Goal: Task Accomplishment & Management: Manage account settings

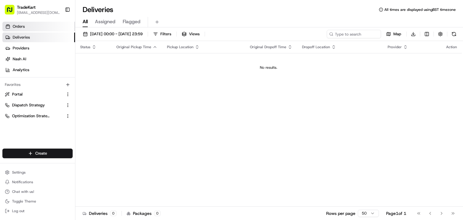
click at [28, 24] on link "Orders" at bounding box center [38, 27] width 73 height 10
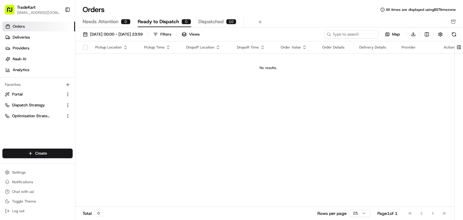
click at [55, 9] on div "TradeKart" at bounding box center [38, 7] width 43 height 6
click at [68, 10] on button "Toggle Sidebar" at bounding box center [67, 10] width 10 height 10
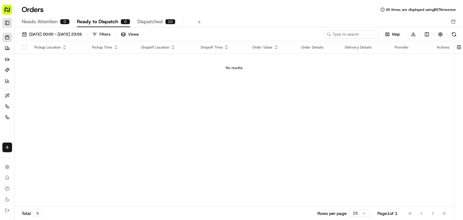
click at [6, 23] on button "Toggle Sidebar" at bounding box center [7, 23] width 10 height 10
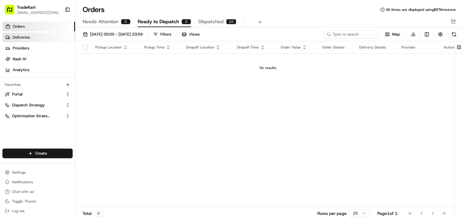
click at [21, 37] on span "Deliveries" at bounding box center [21, 37] width 17 height 5
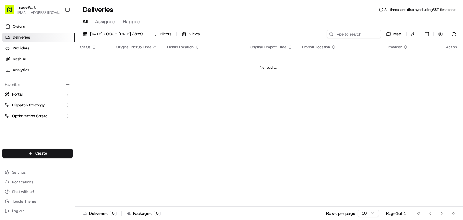
click at [50, 12] on span "[EMAIL_ADDRESS][DOMAIN_NAME]" at bounding box center [38, 12] width 43 height 5
click at [22, 172] on span "Settings" at bounding box center [19, 172] width 14 height 5
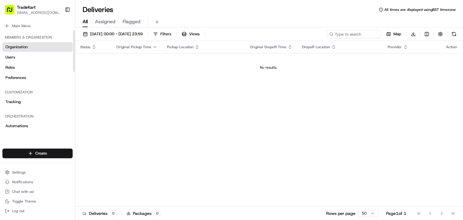
click at [23, 46] on span "Organization" at bounding box center [16, 46] width 22 height 5
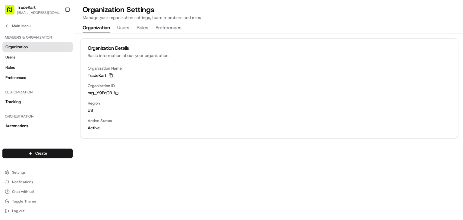
click at [119, 24] on button "Users" at bounding box center [123, 28] width 12 height 10
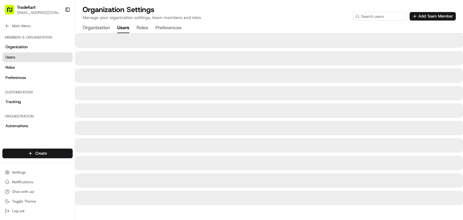
click at [144, 27] on button "Roles" at bounding box center [143, 28] width 12 height 10
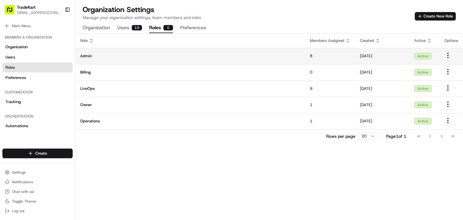
click at [450, 56] on html "TradeKart [EMAIL_ADDRESS][DOMAIN_NAME] Toggle Sidebar Orders Deliveries Provide…" at bounding box center [231, 110] width 463 height 220
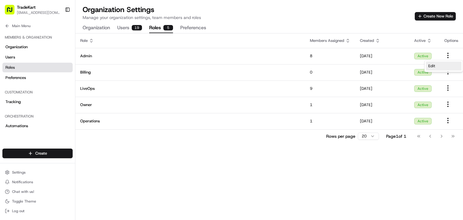
click at [430, 67] on span "Edit" at bounding box center [431, 65] width 7 height 5
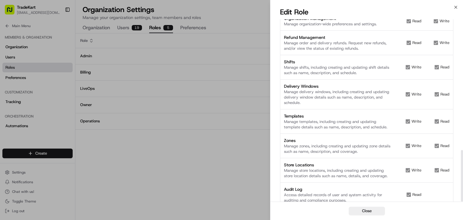
scroll to position [462, 0]
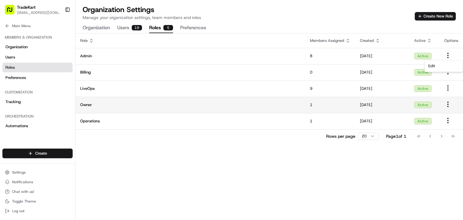
click at [448, 103] on icon "button" at bounding box center [447, 104] width 7 height 7
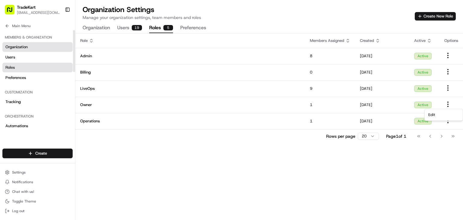
click at [31, 45] on link "Organization" at bounding box center [37, 47] width 70 height 10
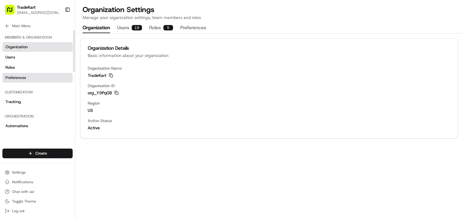
click at [28, 73] on div "Organization Users Roles Preferences" at bounding box center [37, 62] width 70 height 40
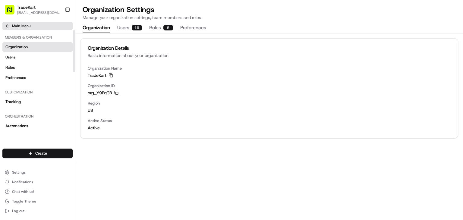
click at [12, 24] on span "Main Menu" at bounding box center [21, 26] width 18 height 5
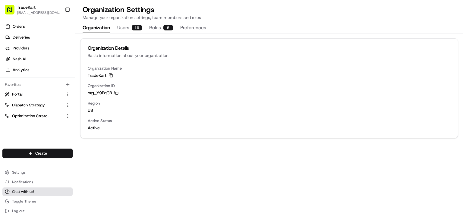
click at [23, 188] on button "Chat with us!" at bounding box center [37, 192] width 70 height 8
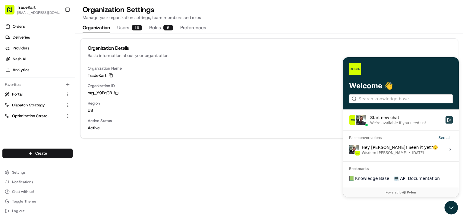
click at [449, 118] on icon "Start new chat" at bounding box center [449, 119] width 5 height 5
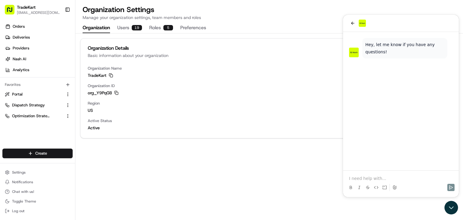
click at [383, 175] on p at bounding box center [401, 178] width 104 height 6
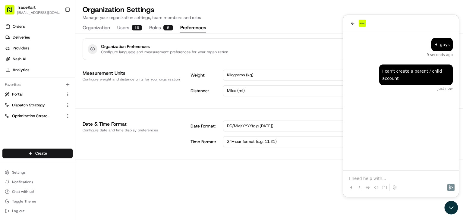
click at [183, 28] on button "Preferences" at bounding box center [193, 28] width 26 height 10
click at [56, 27] on link "Orders" at bounding box center [38, 27] width 73 height 10
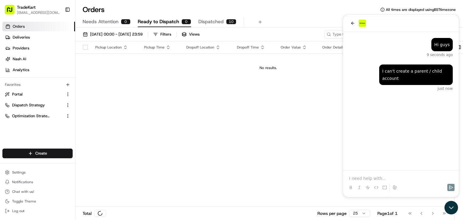
click at [45, 8] on div "TradeKart" at bounding box center [38, 7] width 43 height 6
click at [41, 150] on html "TradeKart [EMAIL_ADDRESS][DOMAIN_NAME] Toggle Sidebar Orders Deliveries Provide…" at bounding box center [231, 110] width 463 height 220
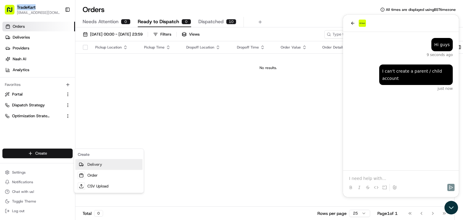
click at [89, 165] on link "Delivery" at bounding box center [108, 164] width 67 height 11
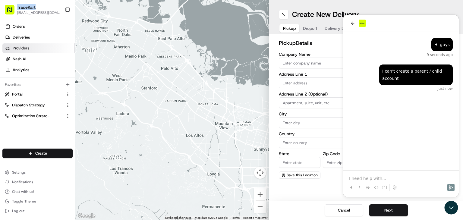
click at [22, 49] on span "Providers" at bounding box center [21, 48] width 17 height 5
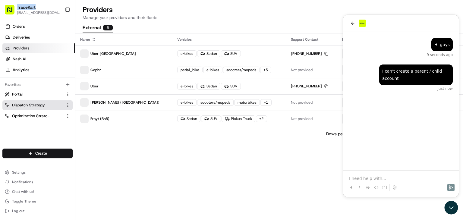
click at [42, 108] on span "Dispatch Strategy" at bounding box center [28, 105] width 33 height 5
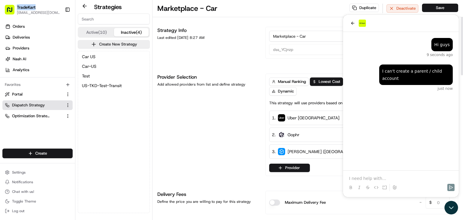
click at [126, 33] on button "Inactive (4)" at bounding box center [131, 32] width 35 height 8
click at [98, 32] on button "Active (10)" at bounding box center [96, 32] width 35 height 8
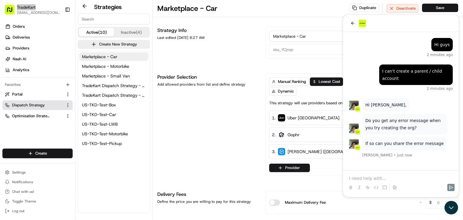
click at [379, 178] on p at bounding box center [401, 178] width 104 height 6
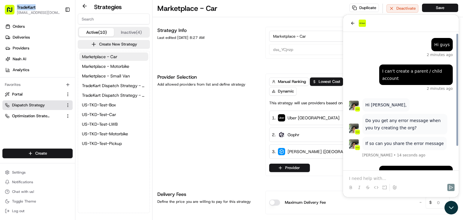
scroll to position [28, 0]
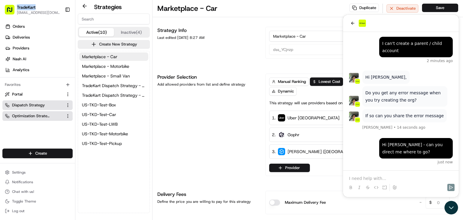
click at [45, 114] on span "Optimization Strategy" at bounding box center [31, 115] width 38 height 5
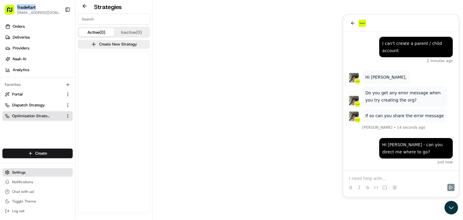
click at [28, 170] on button "Settings" at bounding box center [37, 172] width 70 height 8
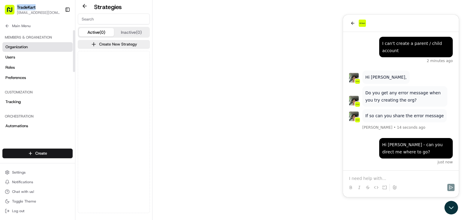
click at [30, 48] on link "Organization" at bounding box center [37, 47] width 70 height 10
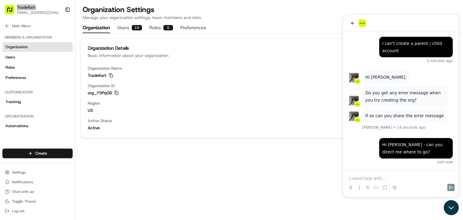
click at [450, 206] on icon "Open customer support" at bounding box center [451, 207] width 15 height 15
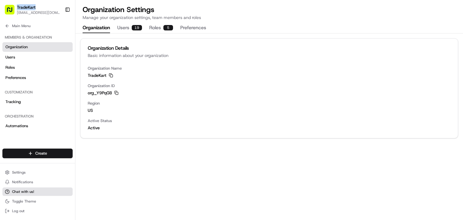
click at [31, 191] on span "Chat with us!" at bounding box center [23, 191] width 22 height 5
click at [12, 191] on span "Chat with us!" at bounding box center [23, 191] width 22 height 5
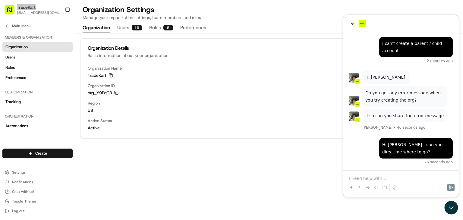
click at [383, 177] on p at bounding box center [401, 178] width 104 height 6
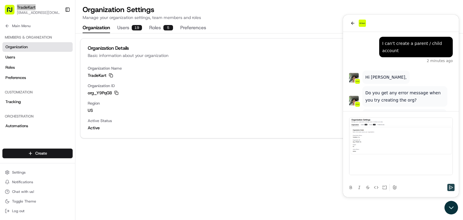
click at [452, 186] on icon "Send" at bounding box center [451, 187] width 4 height 4
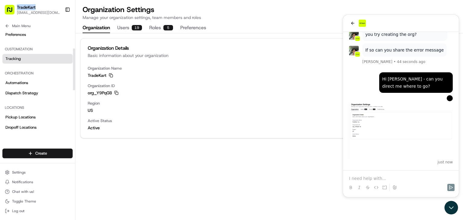
scroll to position [43, 0]
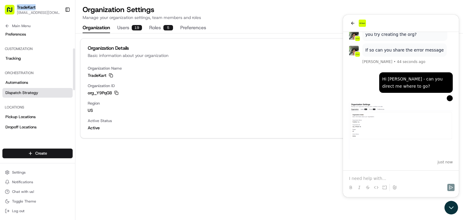
click at [34, 93] on span "Dispatch Strategy" at bounding box center [21, 92] width 33 height 5
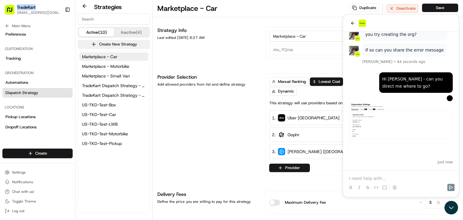
click at [100, 42] on button "Create New Strategy" at bounding box center [114, 44] width 72 height 8
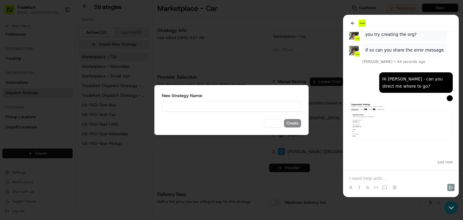
click at [218, 107] on input at bounding box center [231, 106] width 139 height 11
click at [239, 65] on div at bounding box center [231, 110] width 463 height 220
click at [268, 122] on button "Cancel" at bounding box center [272, 123] width 17 height 8
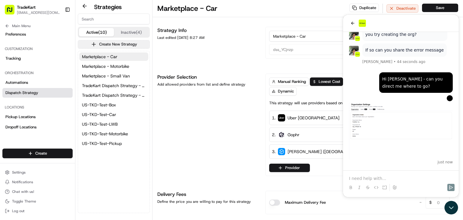
click at [108, 45] on button "Create New Strategy" at bounding box center [114, 44] width 72 height 8
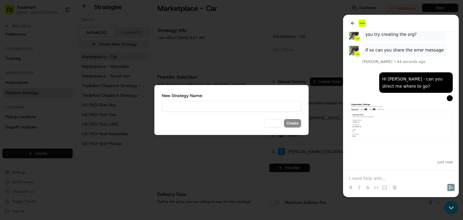
click at [200, 105] on input at bounding box center [231, 106] width 139 height 11
type input "Marketplace - Transit Van"
click at [297, 125] on button "Create" at bounding box center [292, 123] width 17 height 8
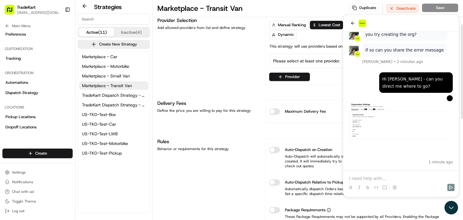
scroll to position [57, 0]
click at [280, 149] on div "Auto-Dispatch on Creation" at bounding box center [361, 150] width 185 height 6
click at [275, 149] on button "Auto-Dispatch on Creation" at bounding box center [274, 150] width 11 height 6
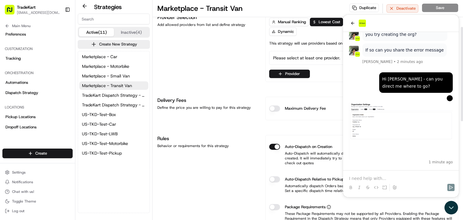
scroll to position [59, 0]
click at [292, 61] on div "Please select at least one provider." at bounding box center [361, 59] width 185 height 14
click at [289, 72] on button "Provider" at bounding box center [289, 74] width 41 height 8
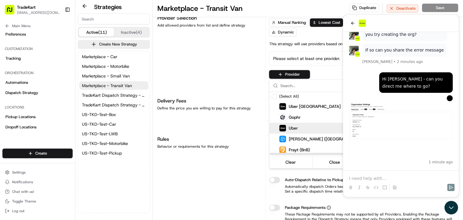
click at [222, 91] on html "TradeKart [EMAIL_ADDRESS][DOMAIN_NAME] Toggle Sidebar Orders Deliveries Provide…" at bounding box center [231, 110] width 463 height 220
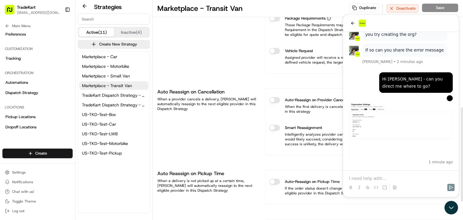
scroll to position [250, 0]
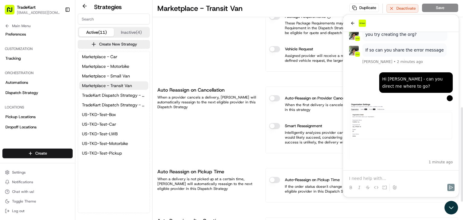
click at [272, 103] on p "When the first delivery is canceled, we will automatically reassign it to the n…" at bounding box center [361, 108] width 185 height 10
click at [273, 95] on button "Auto-Reassign on Provider Cancellation" at bounding box center [274, 98] width 11 height 6
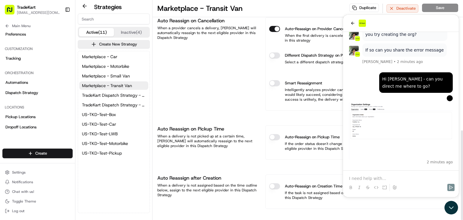
scroll to position [320, 0]
click at [275, 134] on button "Auto-Reassign on Pickup Time" at bounding box center [274, 137] width 11 height 6
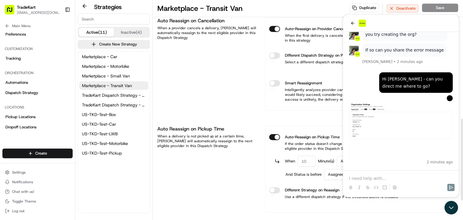
click at [305, 157] on input "number" at bounding box center [307, 161] width 18 height 11
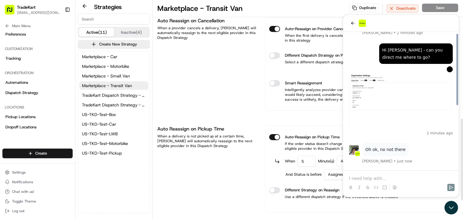
type input "5"
click at [279, 159] on icon at bounding box center [277, 161] width 5 height 5
click at [249, 165] on div "Auto Reassign on Pickup Time When a delivery is not picked up at a certain time…" at bounding box center [207, 168] width 101 height 87
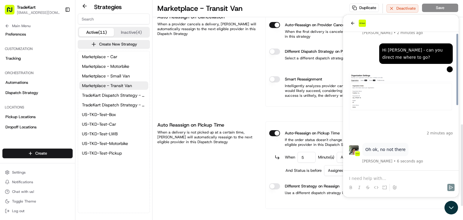
scroll to position [373, 0]
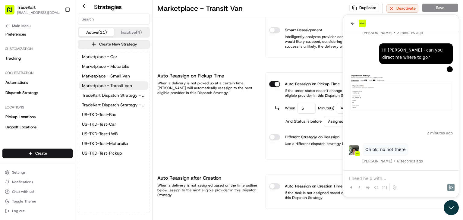
click at [454, 207] on icon "Open customer support" at bounding box center [451, 207] width 15 height 15
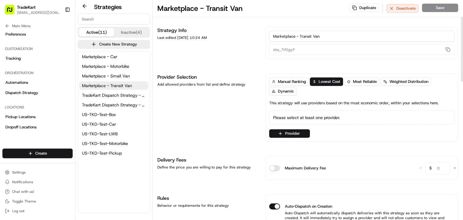
scroll to position [138, 0]
click at [444, 51] on button "button" at bounding box center [448, 49] width 8 height 7
click at [35, 191] on button "Chat with us!" at bounding box center [37, 192] width 70 height 8
click at [36, 194] on button "Chat with us!" at bounding box center [37, 192] width 70 height 8
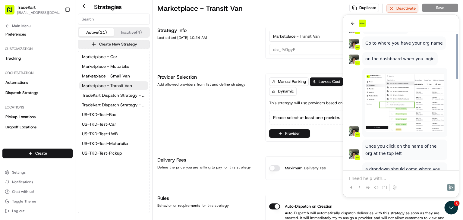
scroll to position [245, 0]
click at [88, 10] on link at bounding box center [85, 6] width 14 height 9
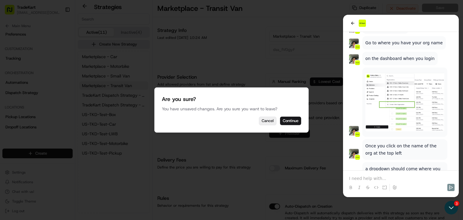
click at [271, 120] on button "Cancel" at bounding box center [267, 121] width 17 height 8
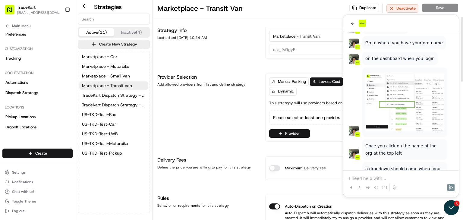
click at [453, 206] on icon "Open customer support" at bounding box center [451, 207] width 15 height 15
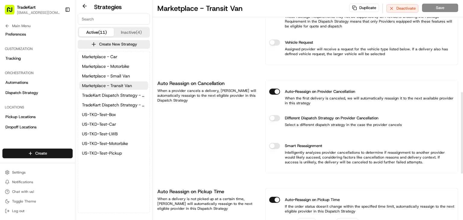
scroll to position [373, 0]
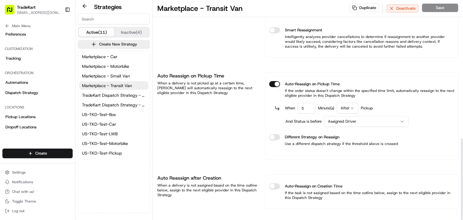
click at [430, 9] on div "Duplicate Deactivate Save" at bounding box center [403, 9] width 109 height 10
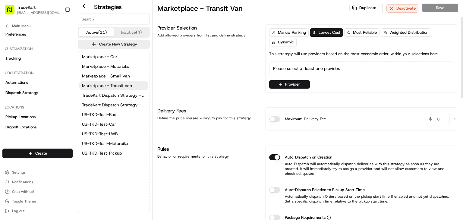
scroll to position [49, 0]
click at [318, 68] on div "Please select at least one provider." at bounding box center [361, 68] width 185 height 14
click at [275, 82] on button "Provider" at bounding box center [289, 84] width 41 height 8
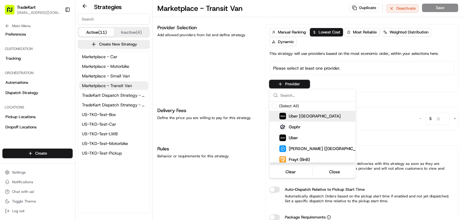
click at [284, 116] on img "Suggestions" at bounding box center [282, 116] width 7 height 7
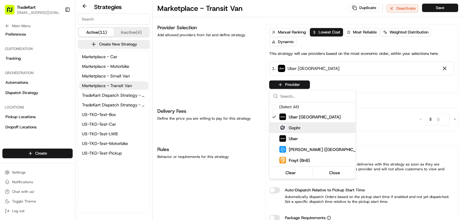
click at [436, 11] on html "TradeKart [EMAIL_ADDRESS][DOMAIN_NAME] Toggle Sidebar Orders Deliveries Provide…" at bounding box center [231, 110] width 463 height 220
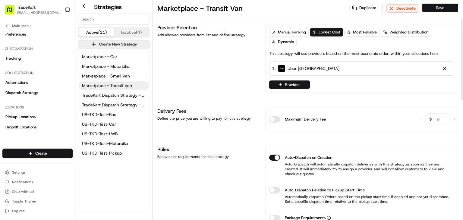
click at [437, 8] on button "Save" at bounding box center [440, 8] width 36 height 8
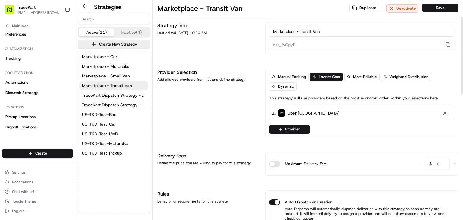
scroll to position [0, 0]
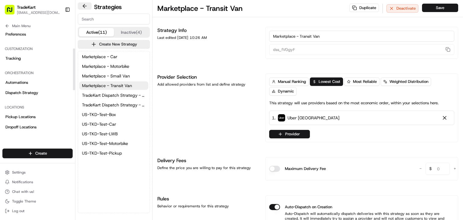
click at [81, 5] on button at bounding box center [85, 5] width 14 height 7
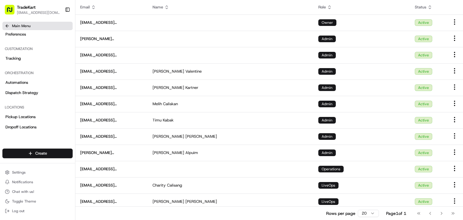
click at [30, 29] on button "Main Menu" at bounding box center [37, 26] width 70 height 8
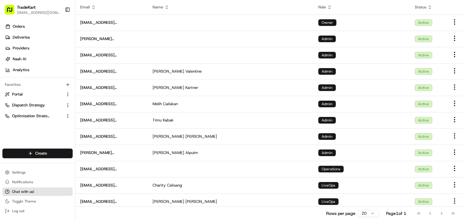
click at [18, 191] on span "Chat with us!" at bounding box center [23, 191] width 22 height 5
click at [47, 188] on button "Chat with us!" at bounding box center [37, 192] width 70 height 8
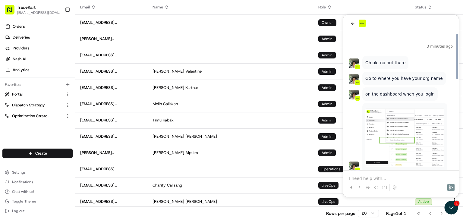
scroll to position [207, 0]
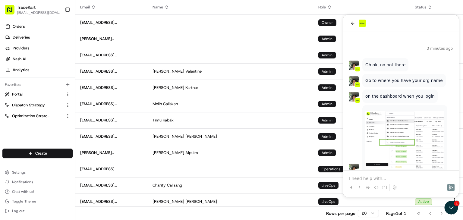
click at [35, 11] on span "[EMAIL_ADDRESS][DOMAIN_NAME]" at bounding box center [38, 12] width 43 height 5
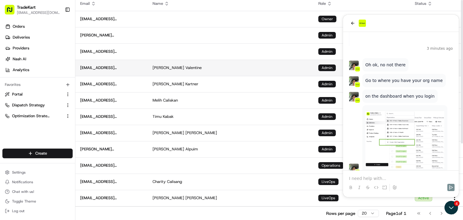
scroll to position [0, 0]
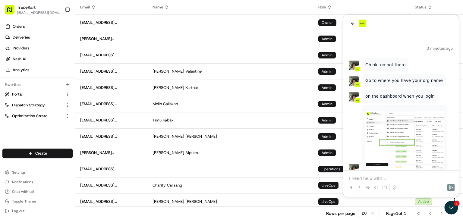
click at [12, 9] on rect "button" at bounding box center [10, 10] width 10 height 10
click at [24, 6] on span "TradeKart" at bounding box center [26, 7] width 19 height 6
click at [42, 13] on span "[EMAIL_ADDRESS][DOMAIN_NAME]" at bounding box center [38, 12] width 43 height 5
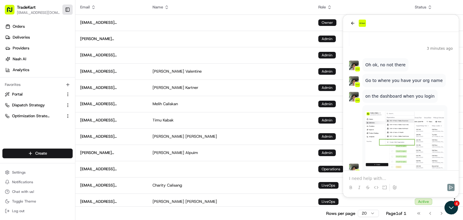
click at [67, 8] on button "Toggle Sidebar" at bounding box center [67, 10] width 10 height 10
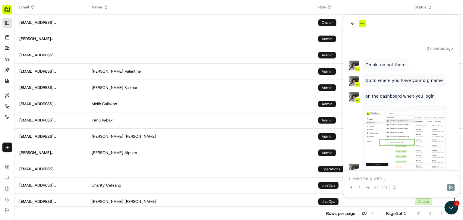
scroll to position [41, 0]
click at [5, 9] on rect "button" at bounding box center [7, 10] width 10 height 10
click at [9, 21] on button "Toggle Sidebar" at bounding box center [7, 23] width 10 height 10
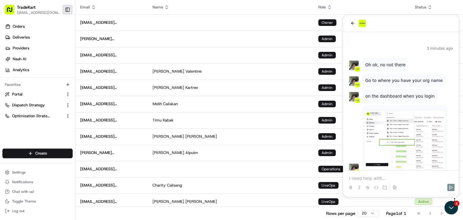
scroll to position [44, 0]
click at [36, 10] on span "[EMAIL_ADDRESS][DOMAIN_NAME]" at bounding box center [38, 12] width 43 height 5
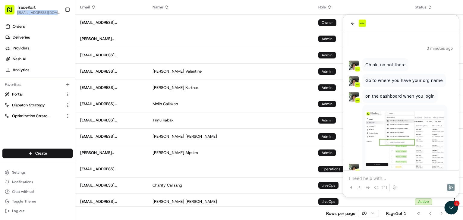
click at [36, 10] on span "[EMAIL_ADDRESS][DOMAIN_NAME]" at bounding box center [38, 12] width 43 height 5
click at [371, 178] on p at bounding box center [401, 178] width 104 height 6
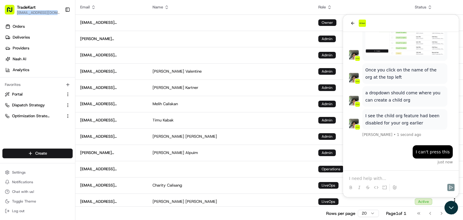
scroll to position [350, 0]
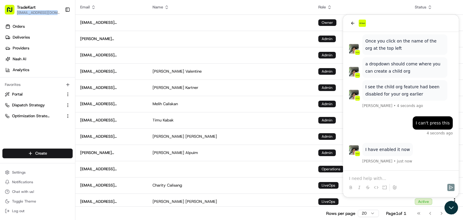
click at [43, 12] on span "[EMAIL_ADDRESS][DOMAIN_NAME]" at bounding box center [38, 12] width 43 height 5
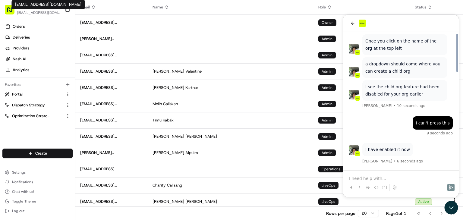
scroll to position [349, 0]
click at [40, 14] on span "[EMAIL_ADDRESS][DOMAIN_NAME]" at bounding box center [38, 12] width 43 height 5
click at [31, 8] on span "TradeKart" at bounding box center [26, 7] width 19 height 6
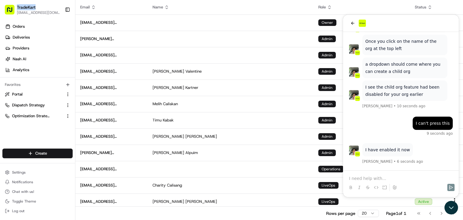
click at [31, 8] on span "TradeKart" at bounding box center [26, 7] width 19 height 6
click at [38, 4] on div "TradeKart" at bounding box center [38, 7] width 43 height 6
click at [30, 8] on span "TradeKart" at bounding box center [26, 7] width 19 height 6
click at [363, 177] on p at bounding box center [401, 178] width 104 height 6
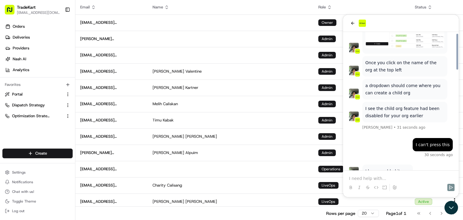
scroll to position [328, 0]
click at [392, 106] on p "I see the child org feature had been disabled for your org earlier" at bounding box center [404, 112] width 79 height 14
click at [400, 92] on p "a dropdown should come where you can create a child org" at bounding box center [404, 89] width 79 height 14
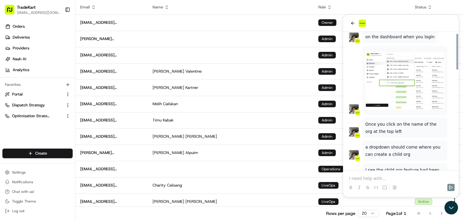
scroll to position [265, 0]
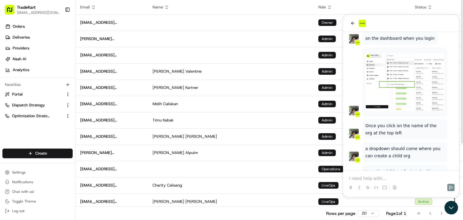
click at [91, 6] on icon at bounding box center [93, 7] width 5 height 5
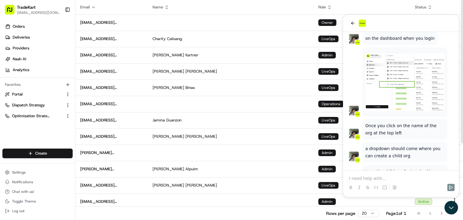
click at [91, 6] on icon at bounding box center [93, 7] width 5 height 5
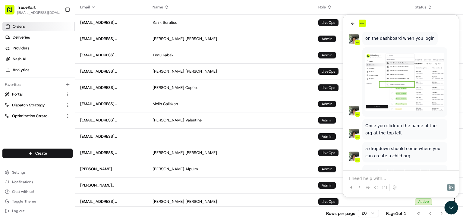
click at [28, 27] on link "Orders" at bounding box center [38, 27] width 73 height 10
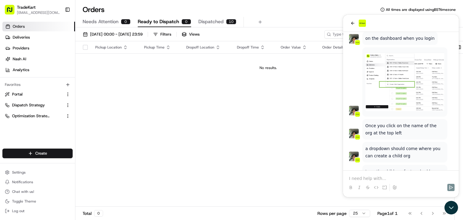
click at [34, 5] on span "TradeKart" at bounding box center [26, 7] width 19 height 6
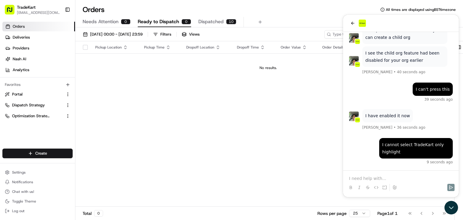
click at [12, 11] on rect "button" at bounding box center [10, 10] width 10 height 10
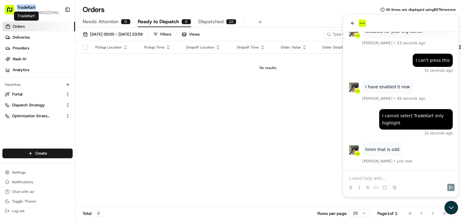
click at [24, 4] on span "TradeKart" at bounding box center [26, 7] width 19 height 6
click at [365, 175] on p at bounding box center [401, 178] width 104 height 6
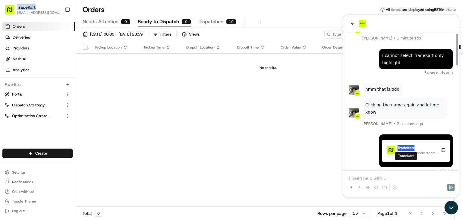
scroll to position [478, 0]
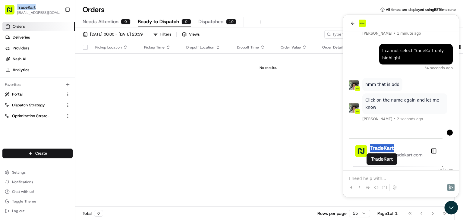
click at [30, 8] on span "TradeKart" at bounding box center [26, 7] width 19 height 6
click at [360, 181] on div at bounding box center [400, 187] width 111 height 12
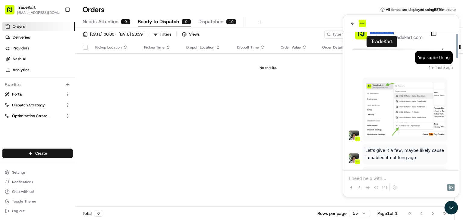
scroll to position [621, 0]
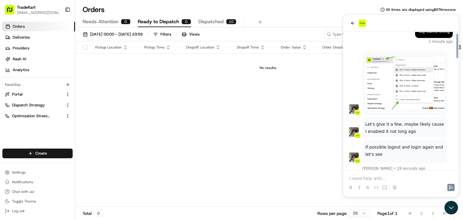
click at [364, 181] on div at bounding box center [400, 187] width 111 height 12
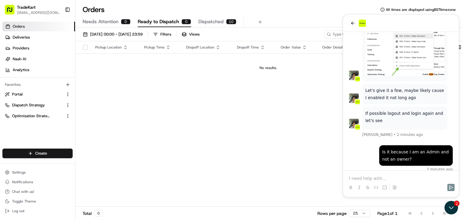
scroll to position [730, 0]
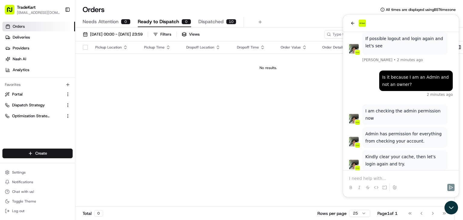
click at [388, 130] on p "Admin has permission for everything from checking your account." at bounding box center [404, 137] width 79 height 14
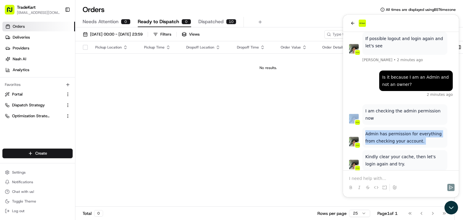
click at [388, 130] on p "Admin has permission for everything from checking your account." at bounding box center [404, 137] width 79 height 14
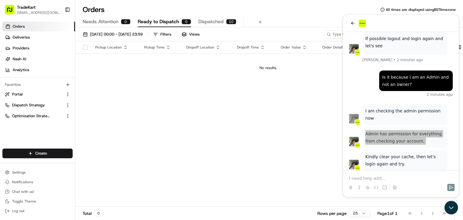
click at [257, 138] on div "Pickup Location Pickup Time Dropoff Location Dropoff Time Order Value Order Det…" at bounding box center [268, 124] width 386 height 166
click at [37, 10] on div "TradeKart" at bounding box center [38, 7] width 43 height 6
click at [27, 7] on span "TradeKart" at bounding box center [26, 7] width 19 height 6
click at [30, 209] on button "Log out" at bounding box center [37, 211] width 70 height 8
